Goal: Task Accomplishment & Management: Use online tool/utility

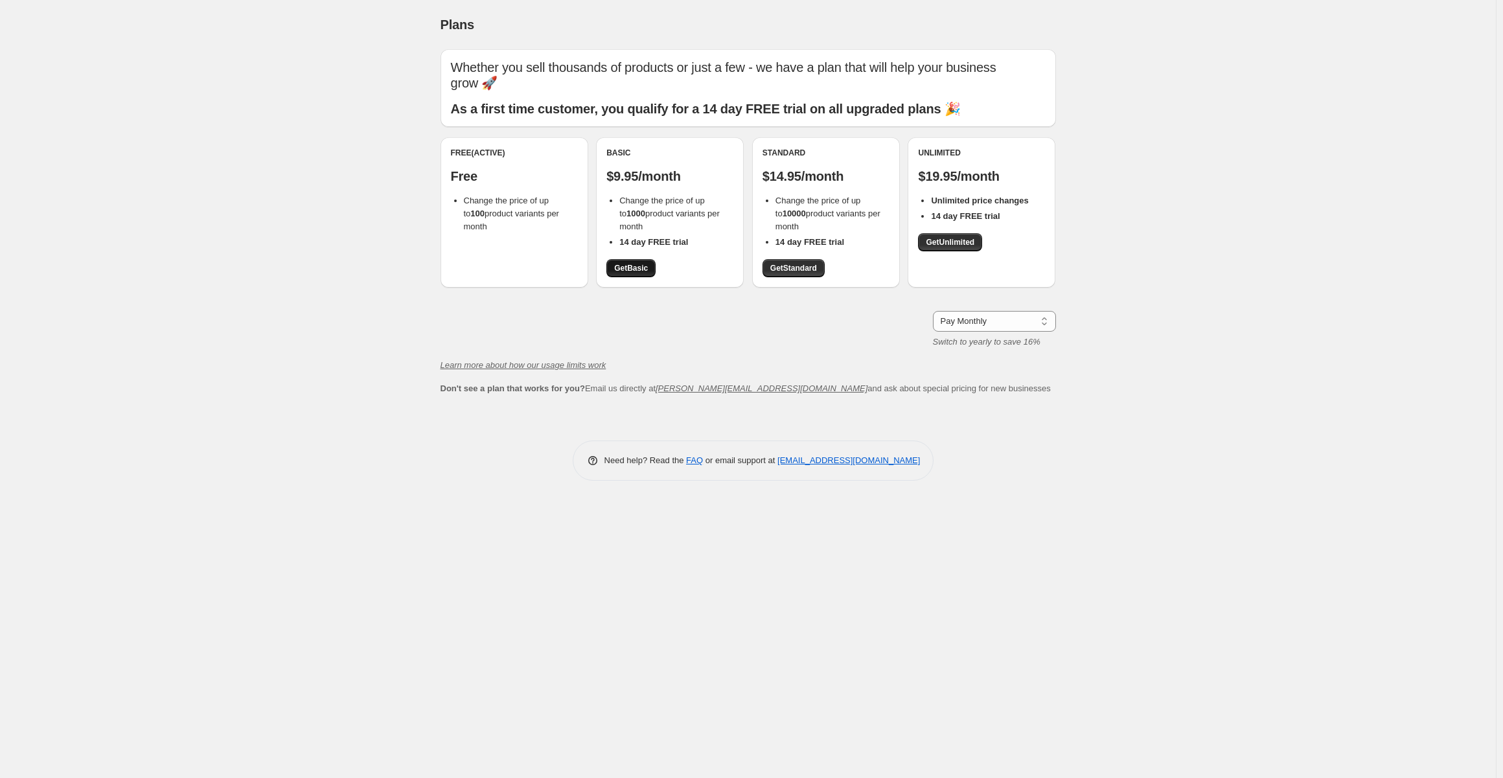
click at [637, 268] on span "Get Basic" at bounding box center [631, 268] width 34 height 10
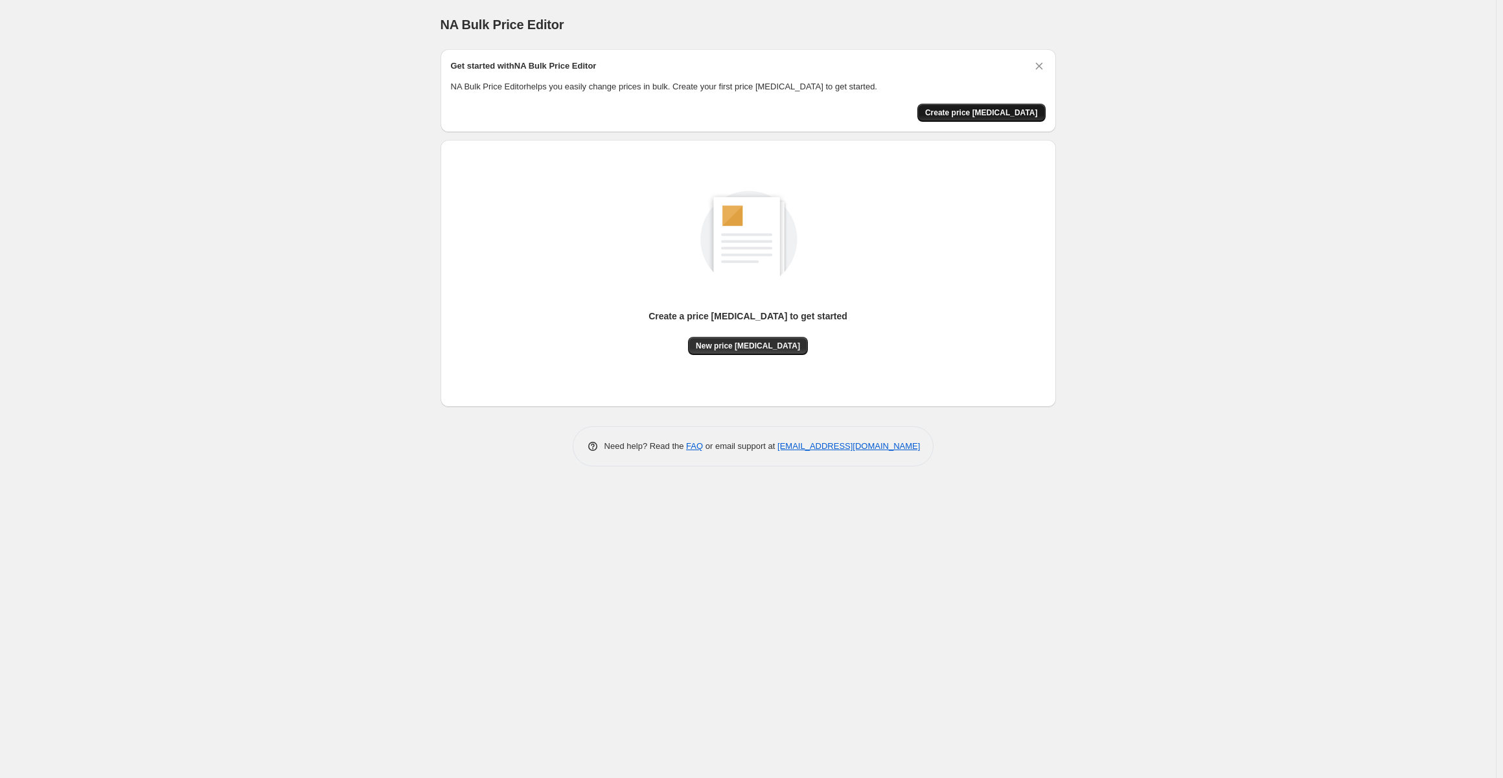
click at [1000, 113] on span "Create price [MEDICAL_DATA]" at bounding box center [981, 113] width 113 height 10
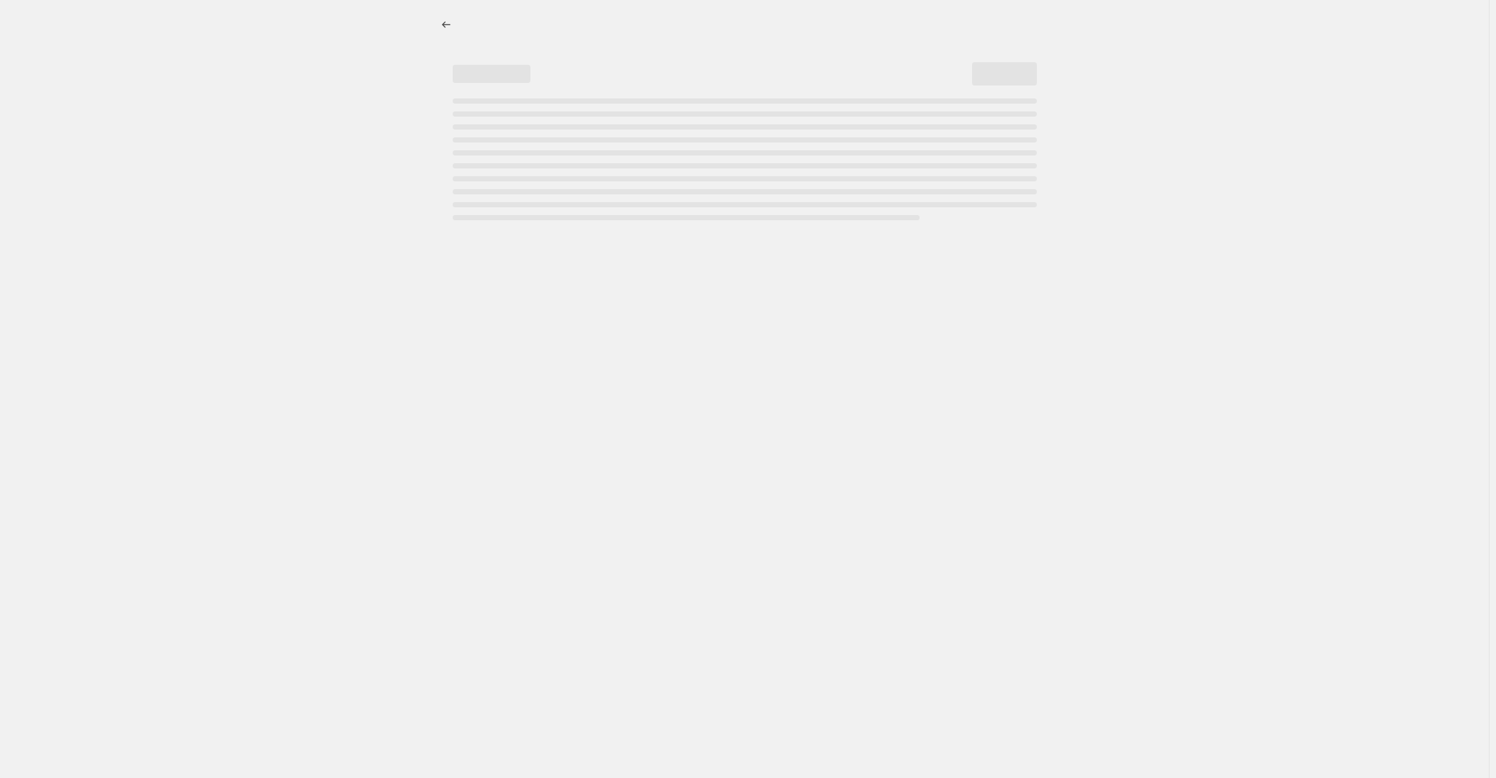
select select "percentage"
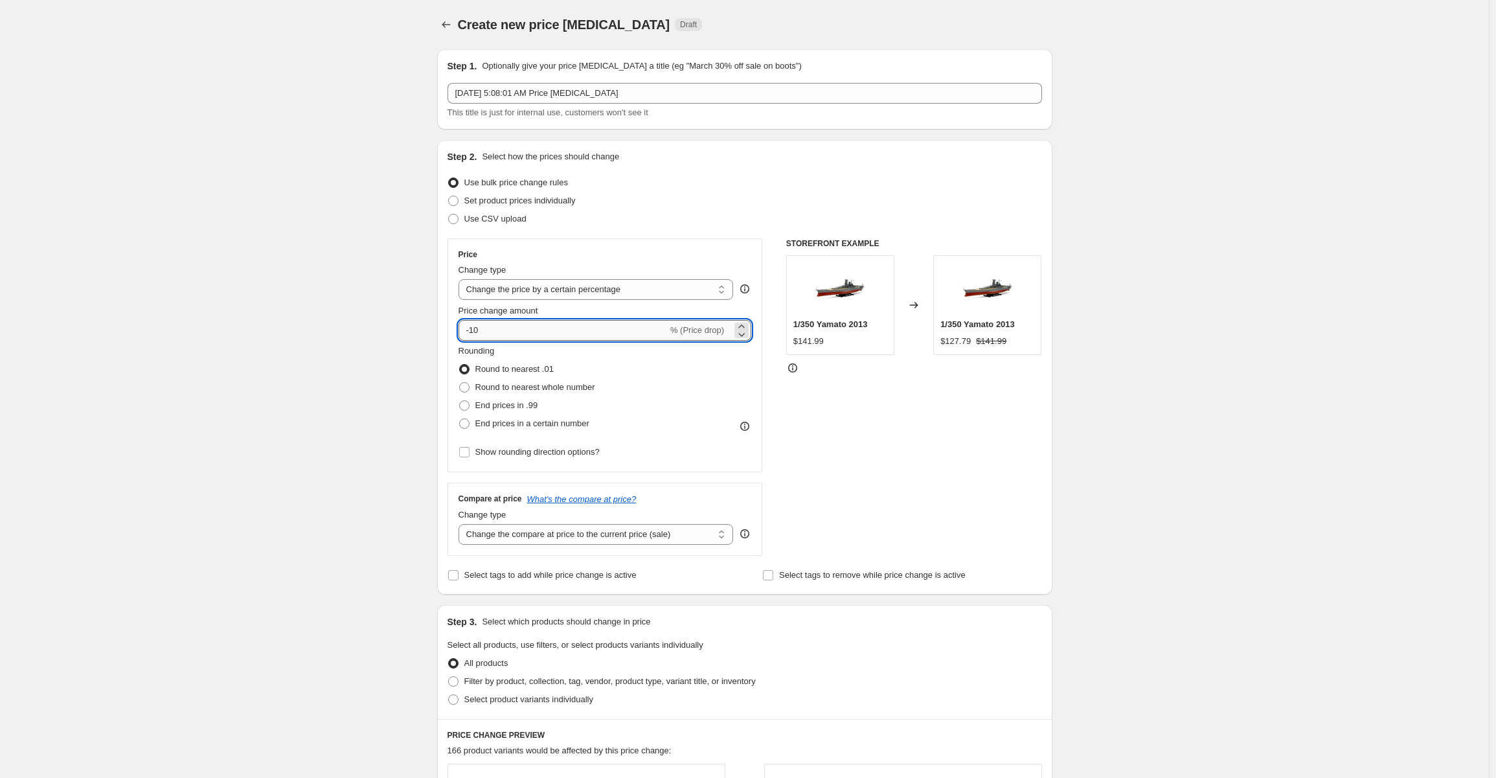
drag, startPoint x: 491, startPoint y: 330, endPoint x: 475, endPoint y: 327, distance: 16.4
click at [475, 327] on input "-10" at bounding box center [563, 330] width 209 height 21
type input "-1"
click at [1143, 328] on div "Create new price [MEDICAL_DATA]. This page is ready Create new price [MEDICAL_D…" at bounding box center [744, 649] width 1489 height 1299
click at [475, 328] on input "-80" at bounding box center [563, 330] width 209 height 21
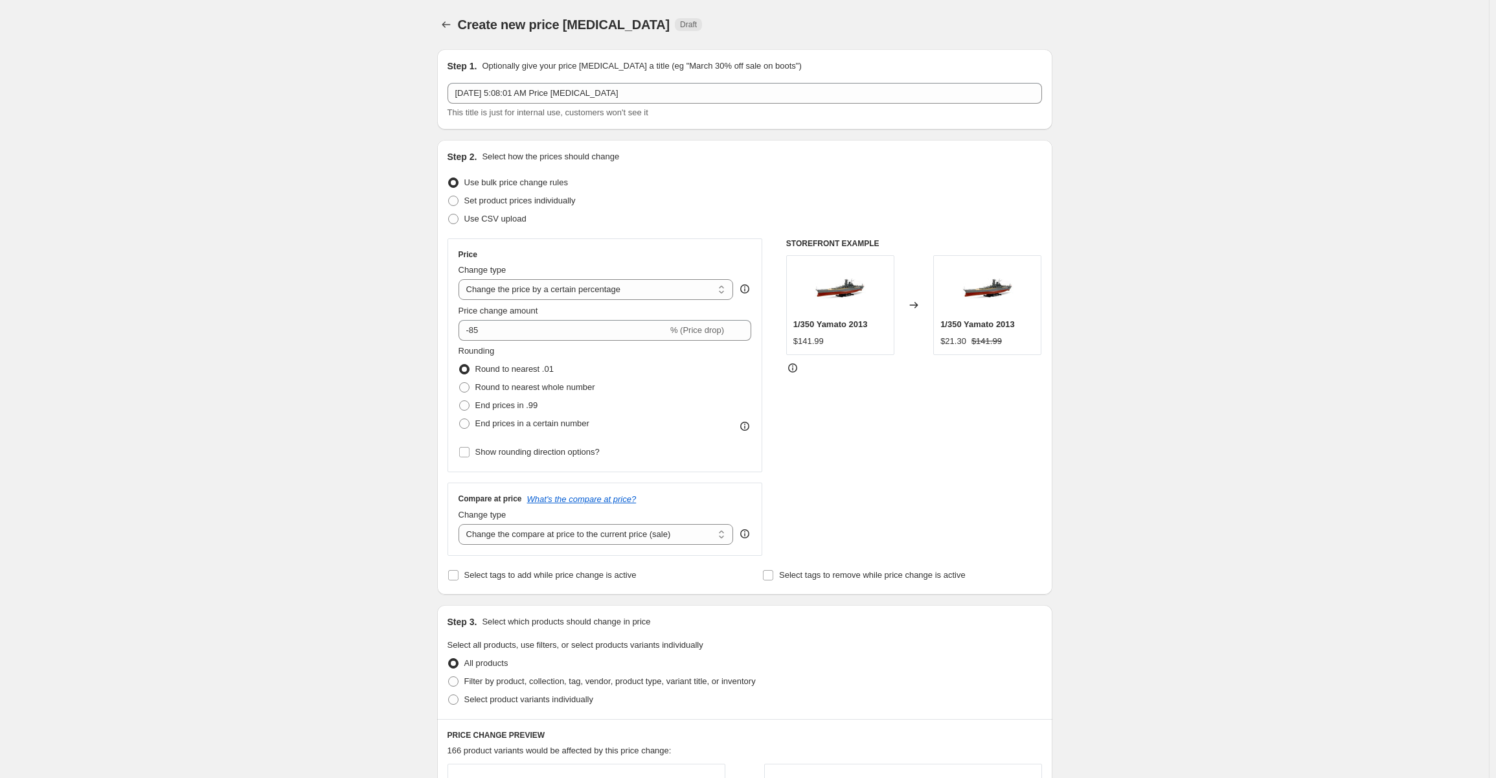
click at [1102, 310] on div "Create new price [MEDICAL_DATA]. This page is ready Create new price [MEDICAL_D…" at bounding box center [744, 649] width 1489 height 1299
click at [1140, 305] on div "Create new price [MEDICAL_DATA]. This page is ready Create new price [MEDICAL_D…" at bounding box center [744, 649] width 1489 height 1299
drag, startPoint x: 488, startPoint y: 332, endPoint x: 474, endPoint y: 331, distance: 14.3
click at [474, 331] on input "-85" at bounding box center [563, 330] width 209 height 21
click at [1186, 336] on div "Create new price [MEDICAL_DATA]. This page is ready Create new price [MEDICAL_D…" at bounding box center [744, 649] width 1489 height 1299
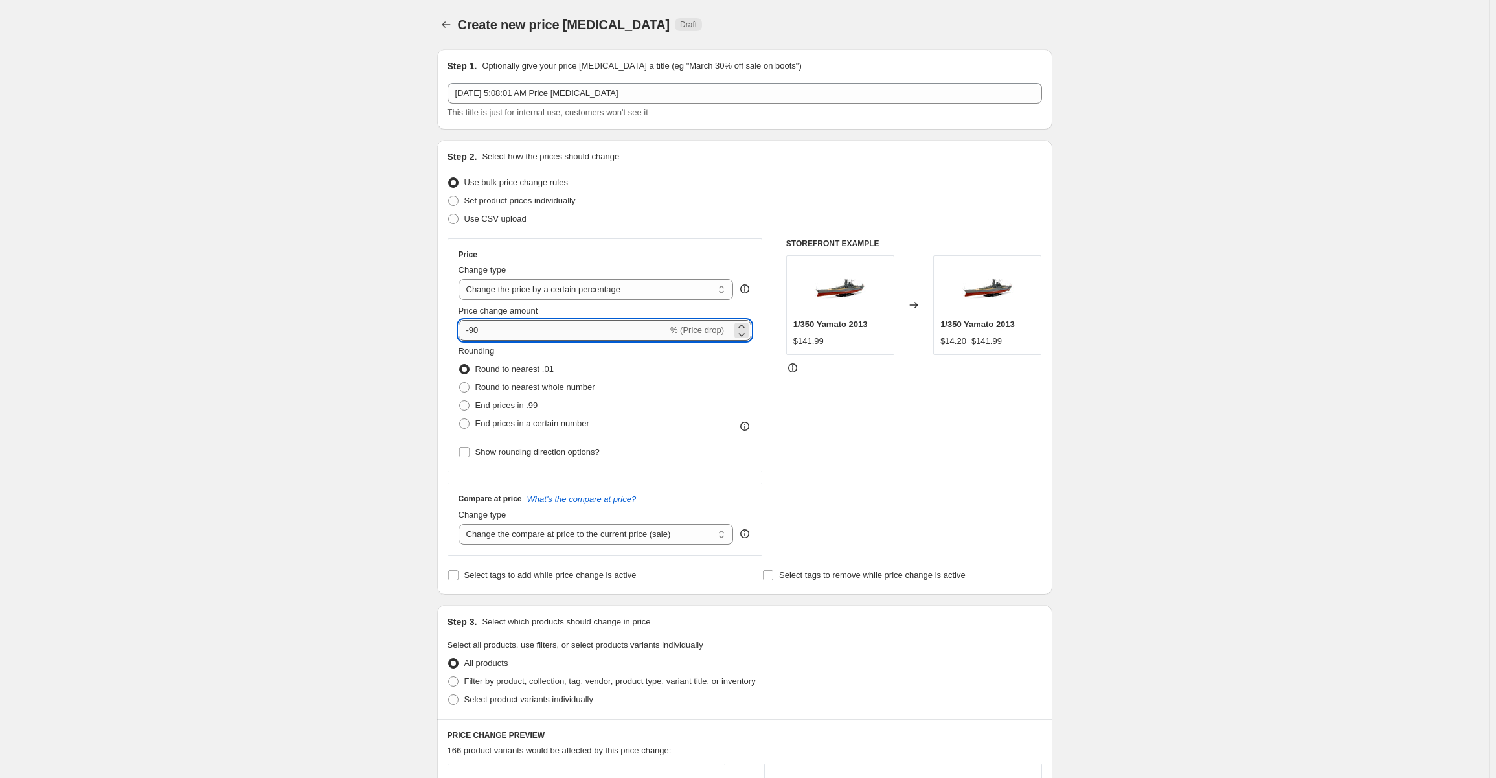
drag, startPoint x: 490, startPoint y: 332, endPoint x: 474, endPoint y: 331, distance: 16.2
click at [474, 331] on input "-90" at bounding box center [563, 330] width 209 height 21
type input "-85"
click at [1121, 317] on div "Create new price [MEDICAL_DATA]. This page is ready Create new price [MEDICAL_D…" at bounding box center [744, 649] width 1489 height 1299
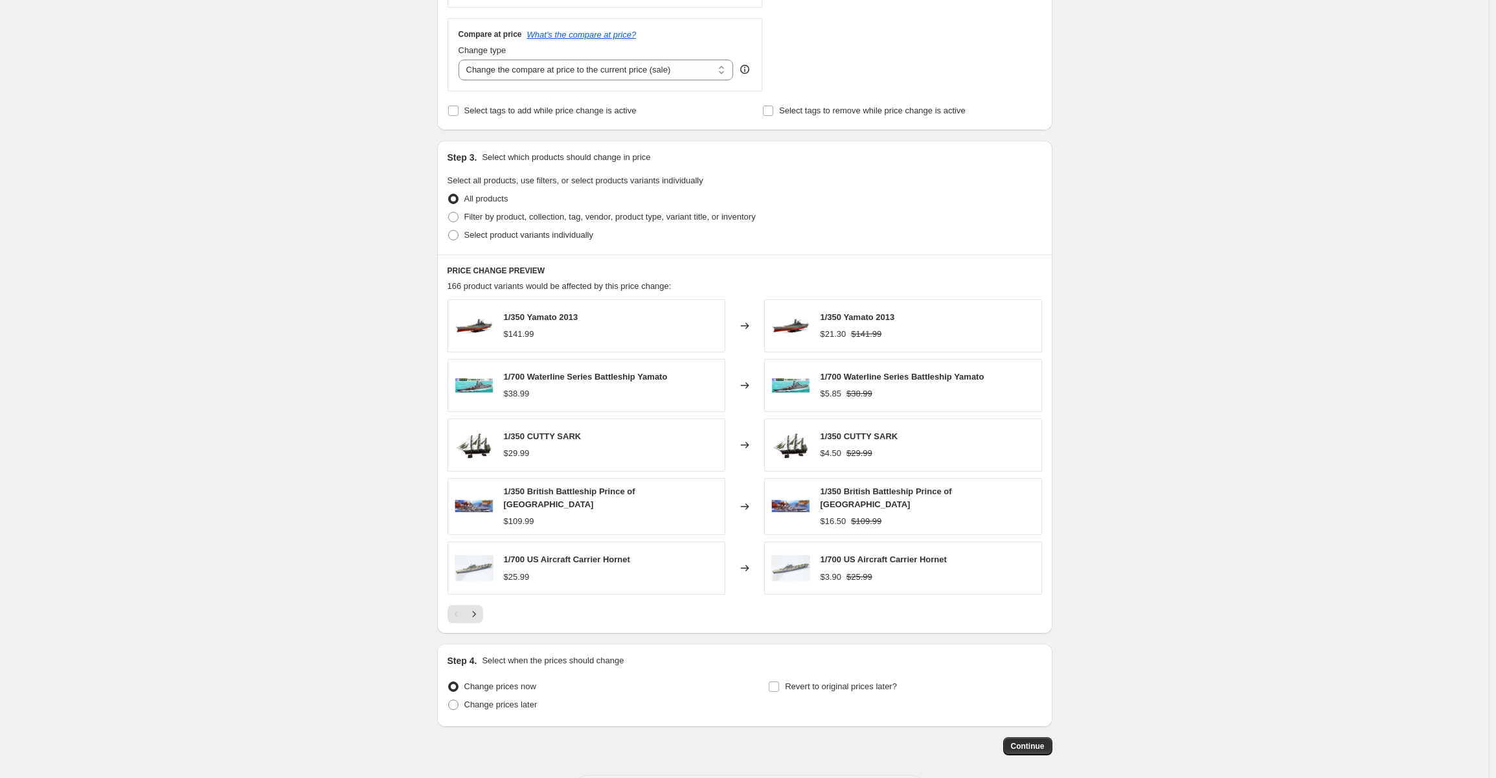
scroll to position [514, 0]
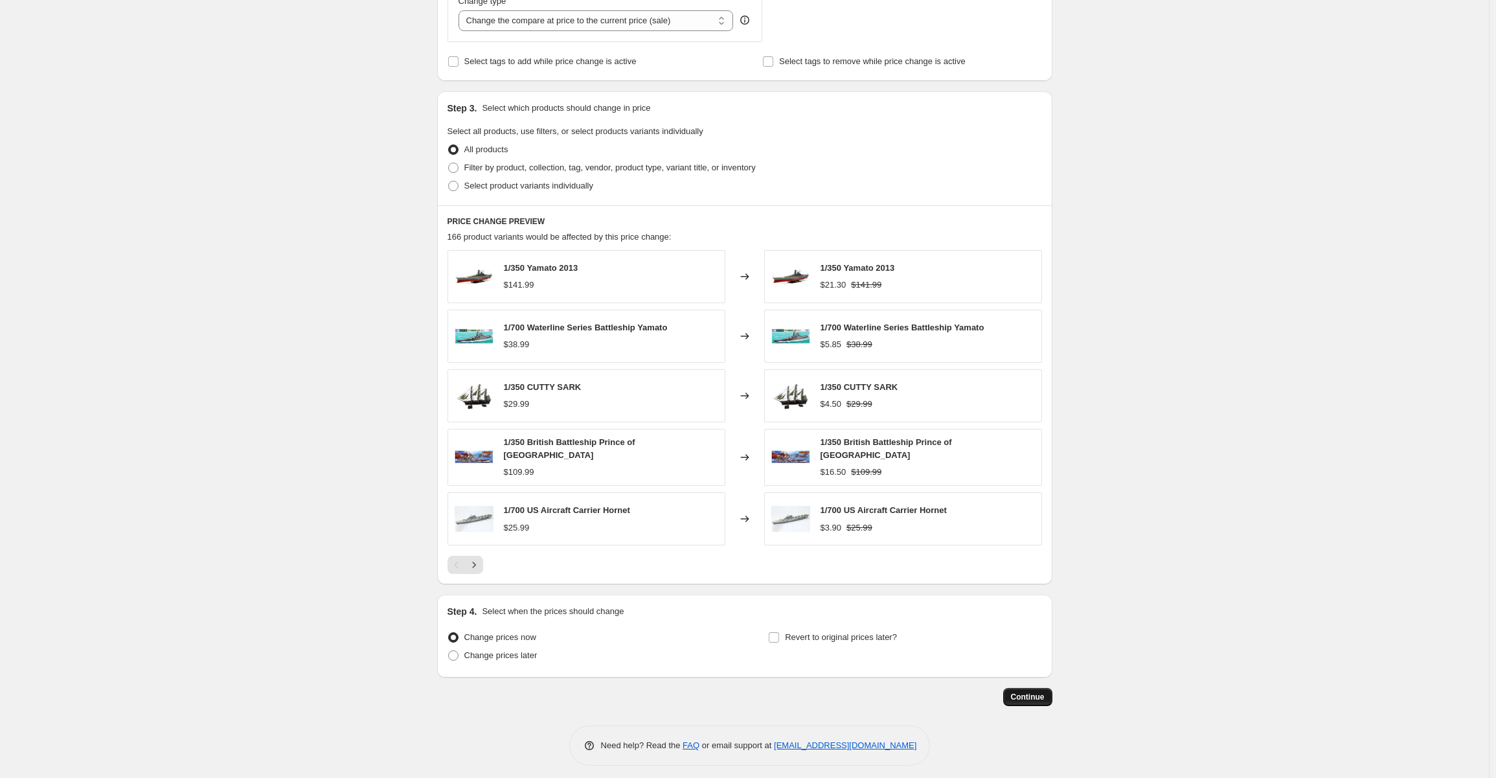
click at [1019, 692] on span "Continue" at bounding box center [1028, 697] width 34 height 10
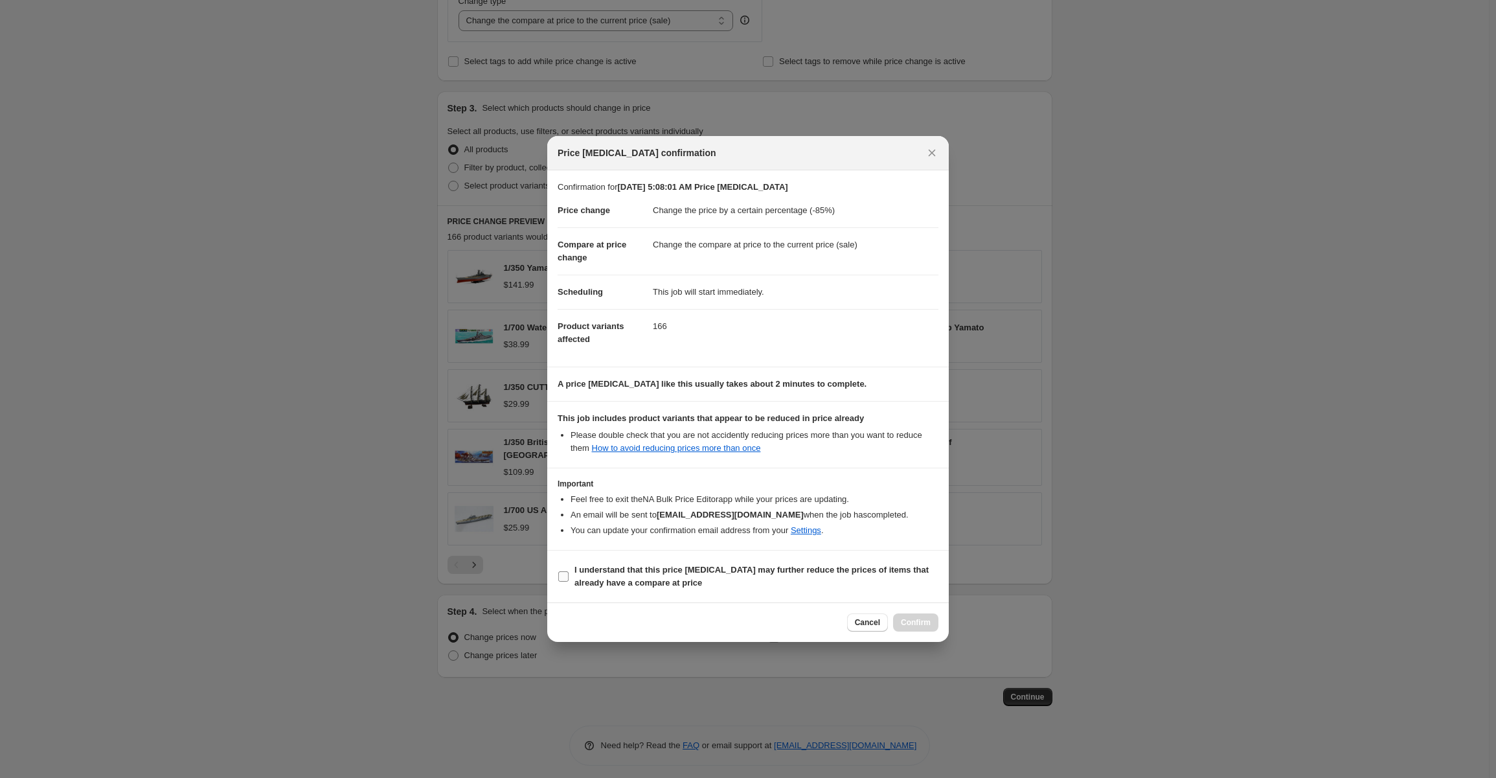
click at [565, 577] on input "I understand that this price change job may further reduce the prices of items …" at bounding box center [563, 576] width 10 height 10
checkbox input "true"
click at [917, 619] on span "Confirm" at bounding box center [916, 622] width 30 height 10
